Goal: Navigation & Orientation: Find specific page/section

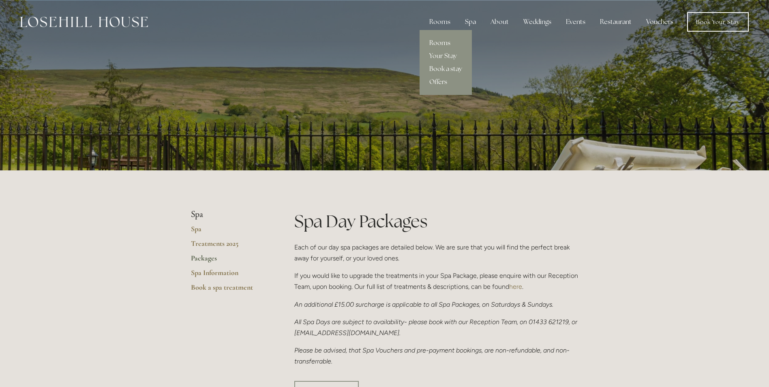
click at [439, 39] on link "Rooms" at bounding box center [446, 42] width 52 height 13
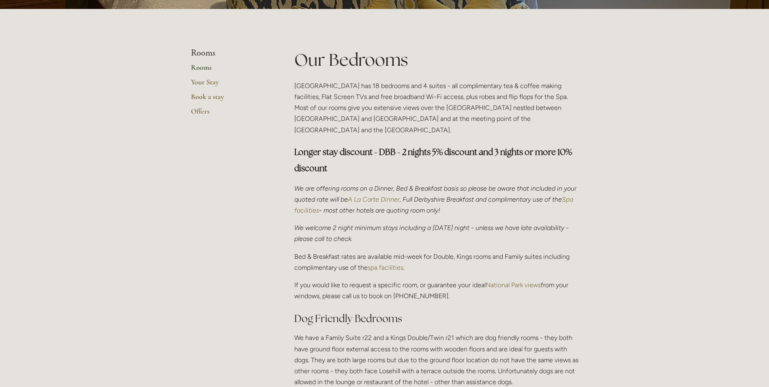
scroll to position [162, 0]
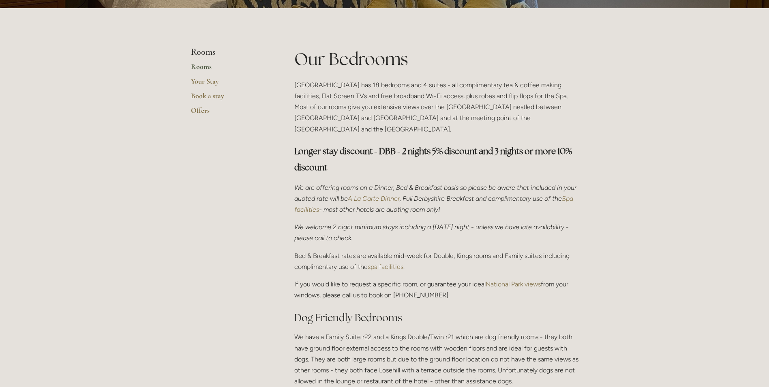
click at [339, 195] on em "Spa facilities" at bounding box center [434, 204] width 281 height 19
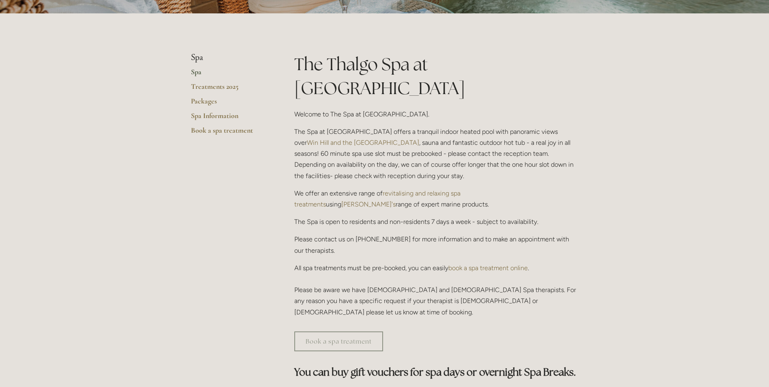
scroll to position [162, 0]
